Goal: Unclear

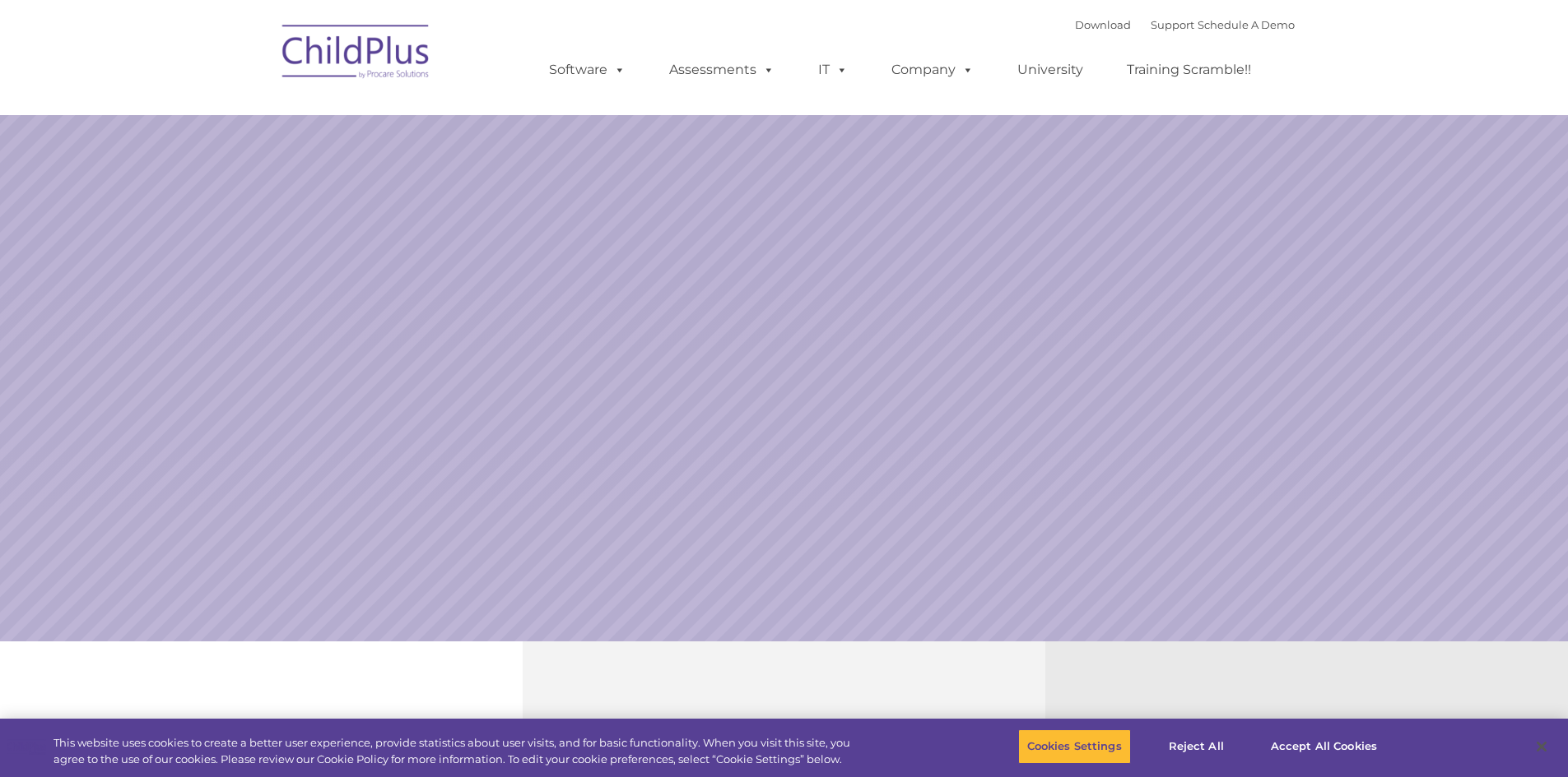
select select "MEDIUM"
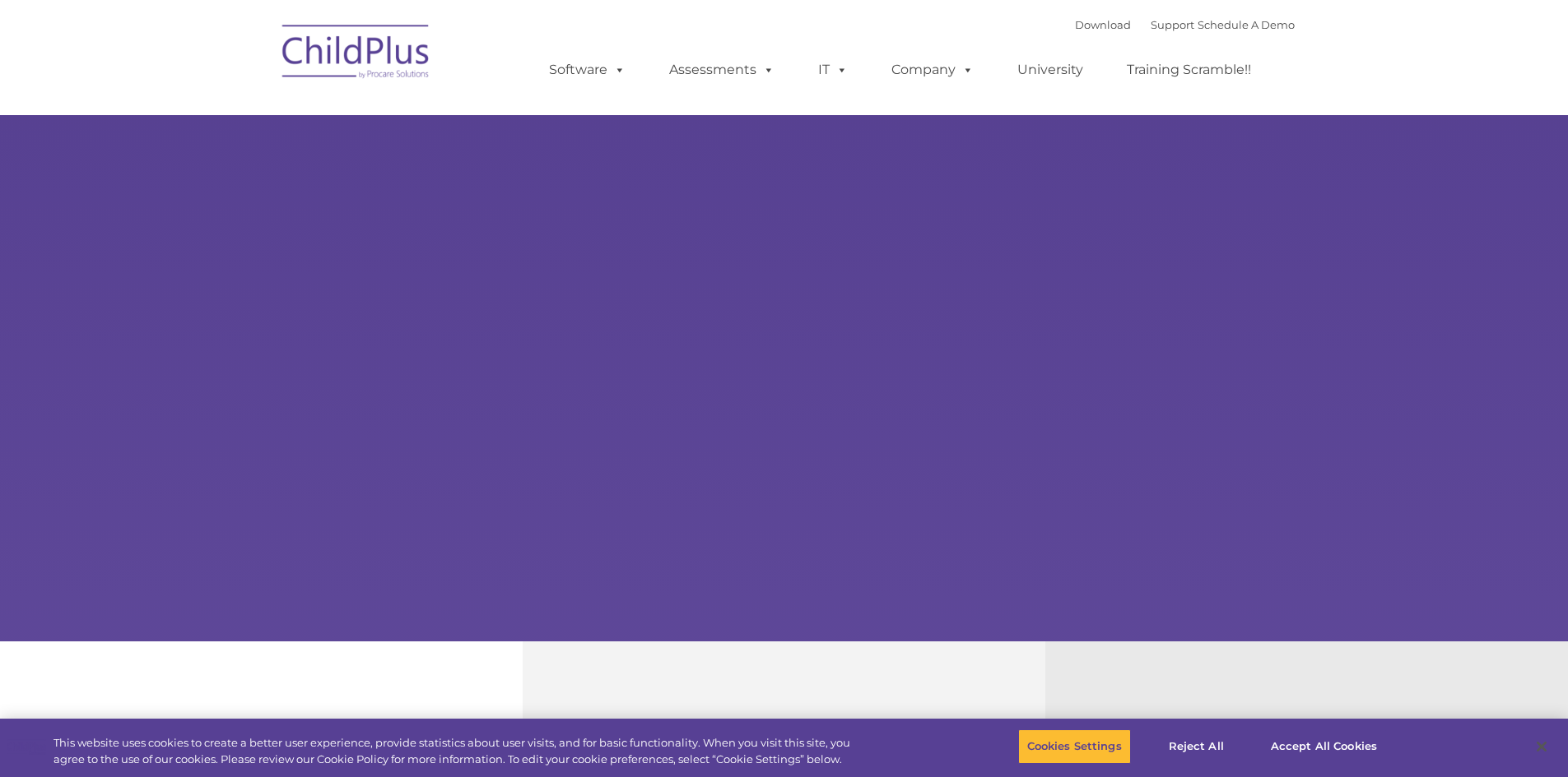
select select "MEDIUM"
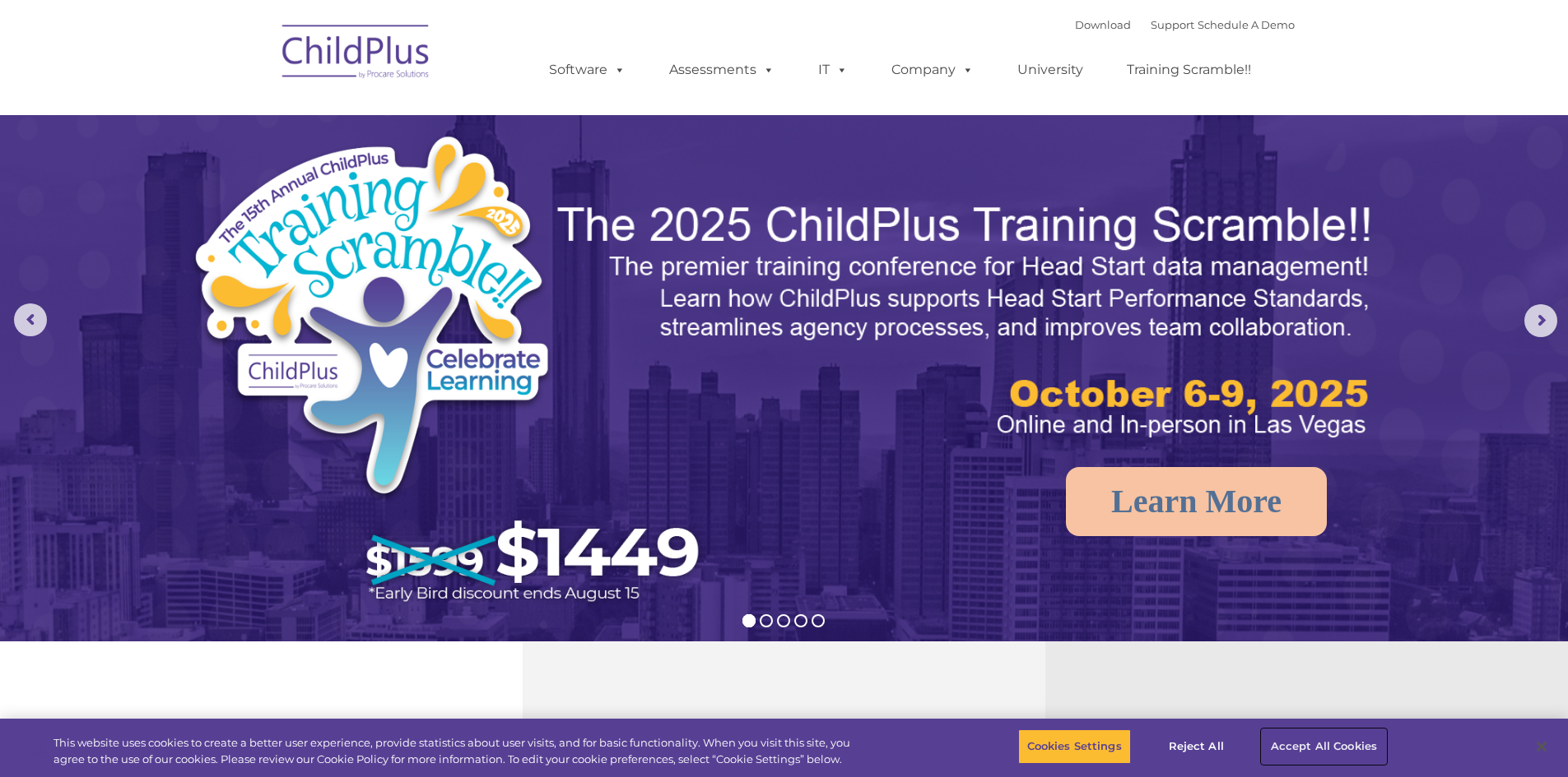
click at [1356, 745] on button "Accept All Cookies" at bounding box center [1324, 747] width 124 height 35
